Goal: Communication & Community: Connect with others

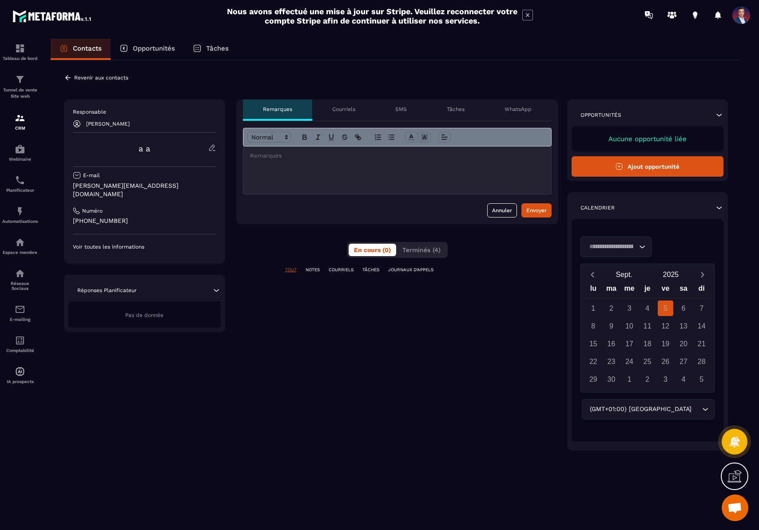
scroll to position [227, 0]
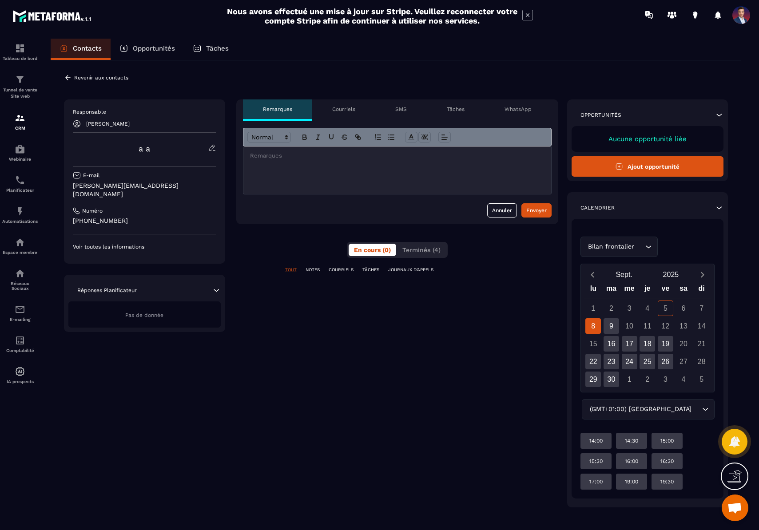
click at [405, 104] on div "SMS" at bounding box center [401, 110] width 52 height 21
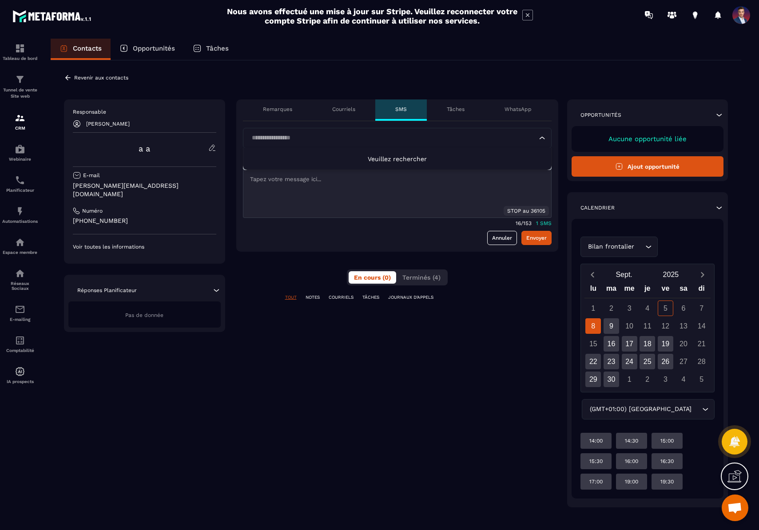
click at [369, 131] on div "Loading..." at bounding box center [397, 138] width 309 height 20
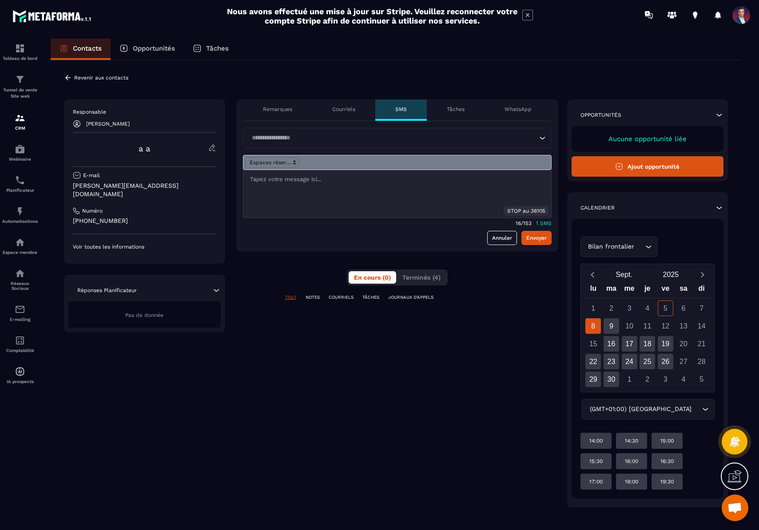
click at [501, 105] on div "WhatsApp" at bounding box center [518, 110] width 67 height 21
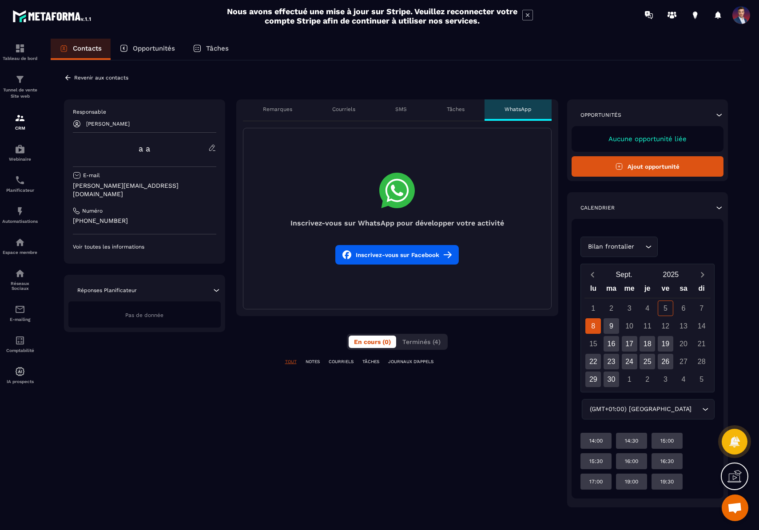
click at [393, 256] on button "Inscrivez-vous sur Facebook" at bounding box center [397, 255] width 124 height 20
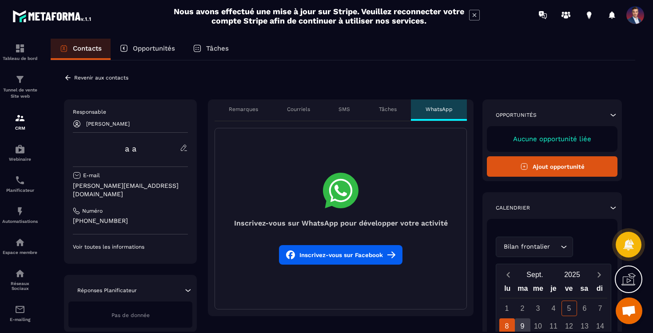
scroll to position [243, 0]
